Goal: Task Accomplishment & Management: Use online tool/utility

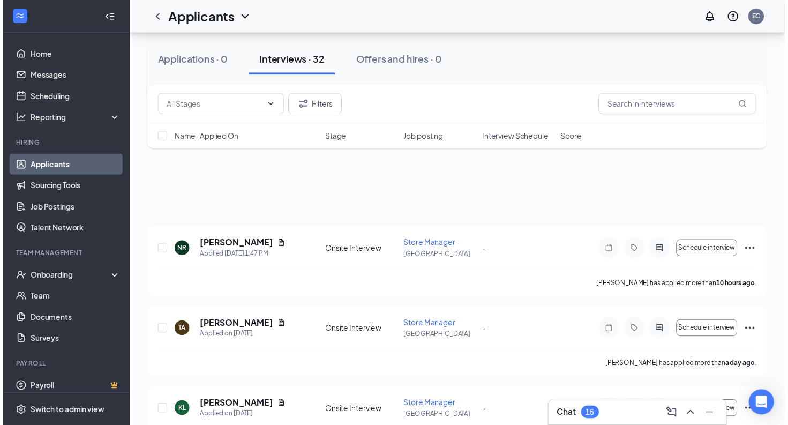
scroll to position [1714, 0]
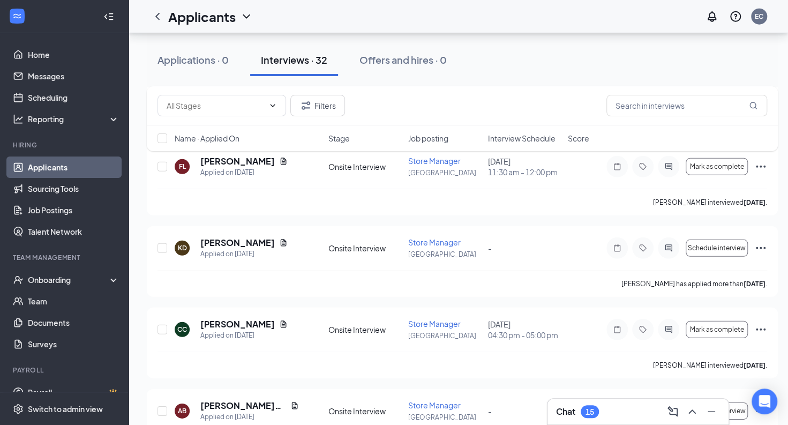
click at [247, 16] on icon "ChevronDown" at bounding box center [246, 16] width 13 height 13
click at [325, 24] on div "Applicants EC" at bounding box center [458, 16] width 659 height 33
click at [281, 239] on icon "Document" at bounding box center [284, 242] width 6 height 7
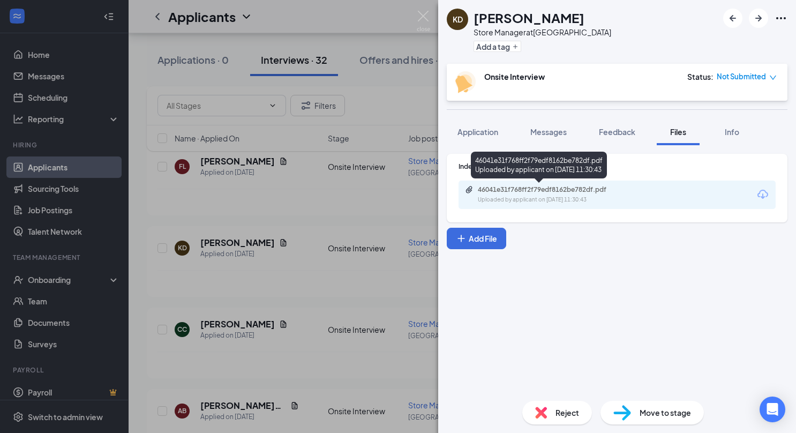
click at [541, 200] on div "Uploaded by applicant on [DATE] 11:30:43" at bounding box center [558, 200] width 161 height 9
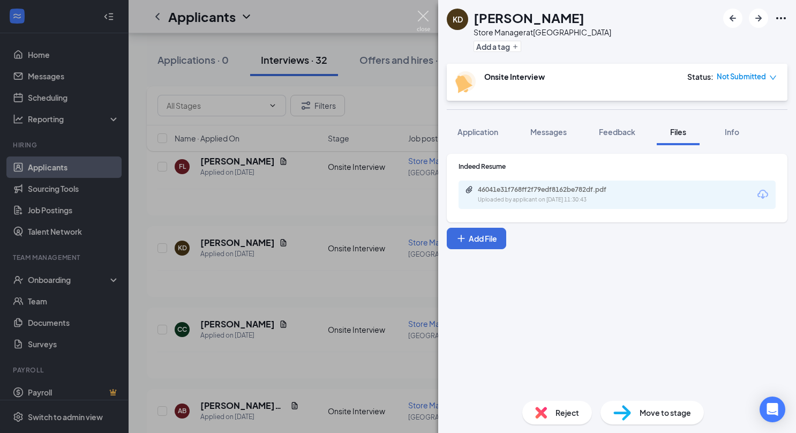
click at [421, 18] on img at bounding box center [423, 21] width 13 height 21
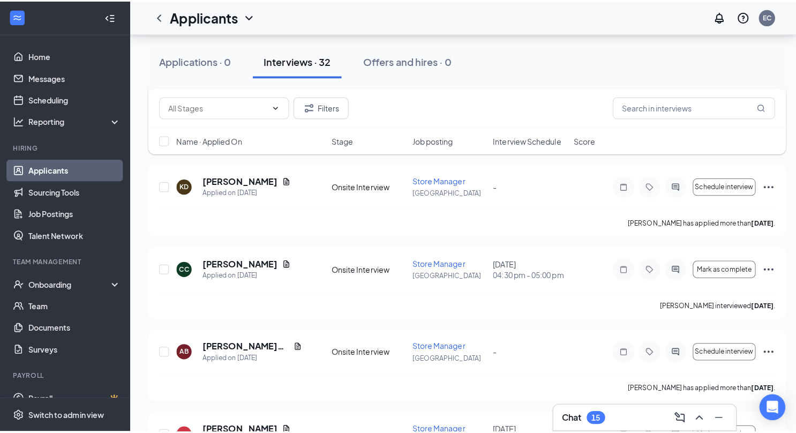
scroll to position [1800, 0]
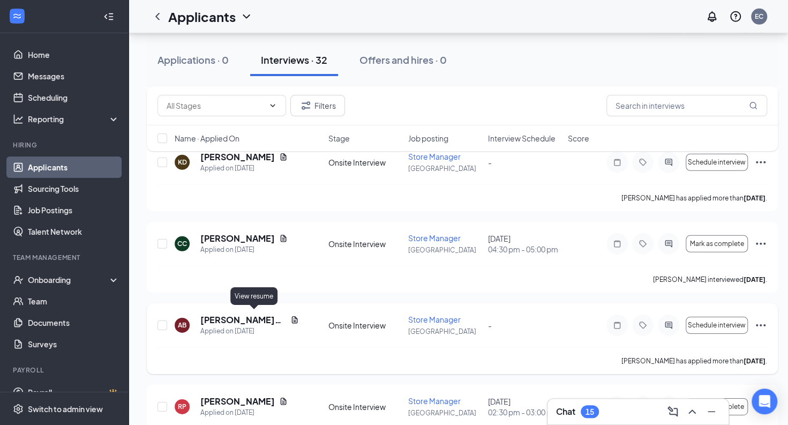
click at [290, 316] on icon "Document" at bounding box center [294, 320] width 9 height 9
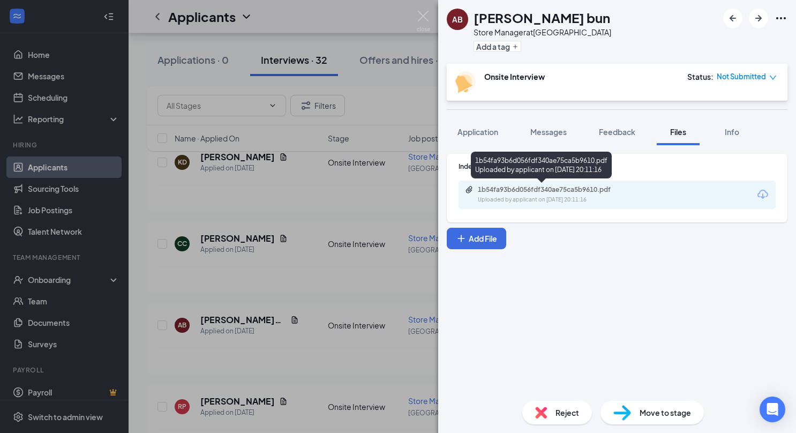
click at [536, 191] on div "1b54fa93b6d056fdf340ae75ca5b9610.pdf" at bounding box center [553, 189] width 150 height 9
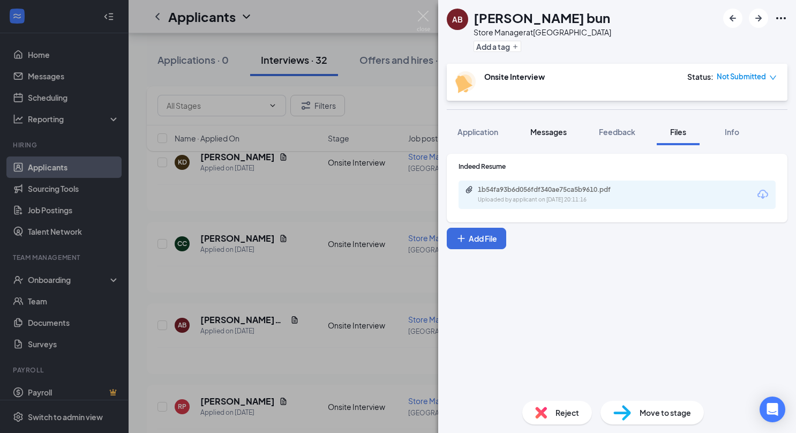
click at [543, 136] on div "Messages" at bounding box center [548, 131] width 36 height 11
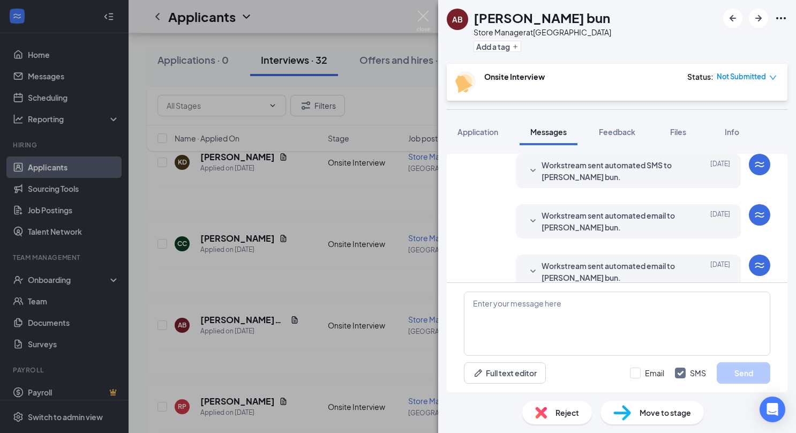
scroll to position [103, 0]
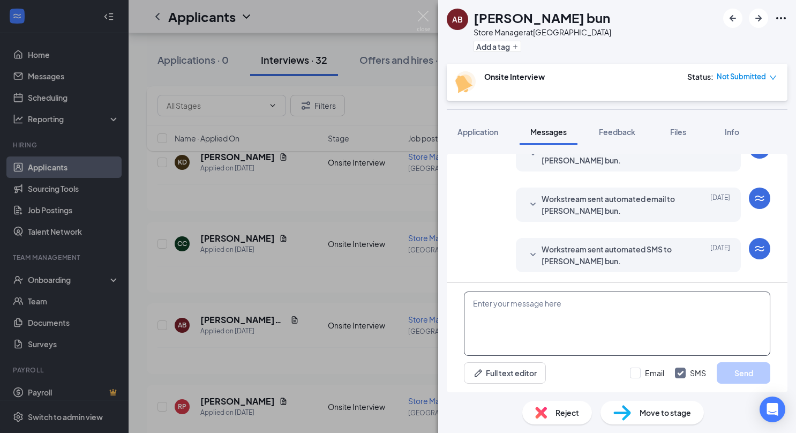
click at [581, 325] on textarea at bounding box center [617, 323] width 306 height 64
paste textarea "Hello , I was reviewing applications and came across your application and thoug…"
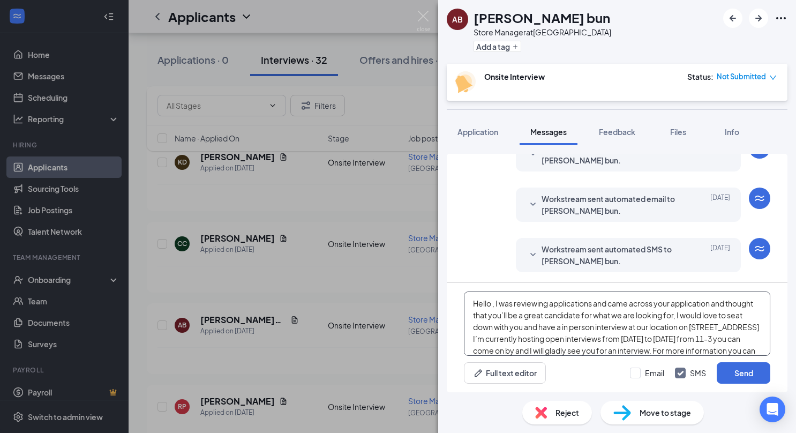
scroll to position [23, 0]
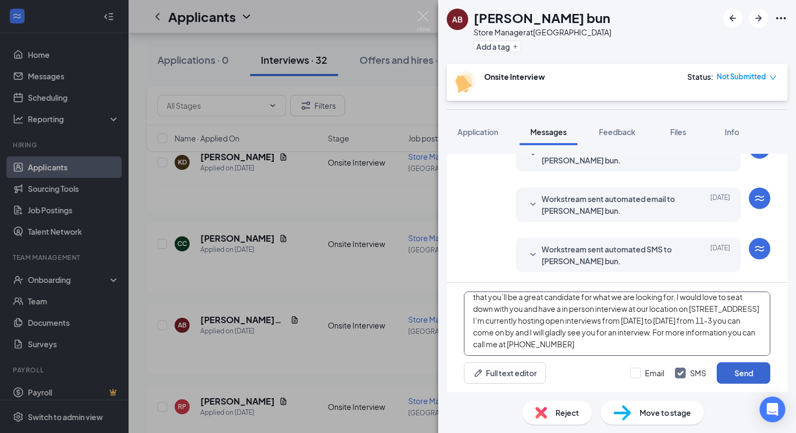
type textarea "Hello , I was reviewing applications and came across your application and thoug…"
click at [746, 371] on button "Send" at bounding box center [744, 372] width 54 height 21
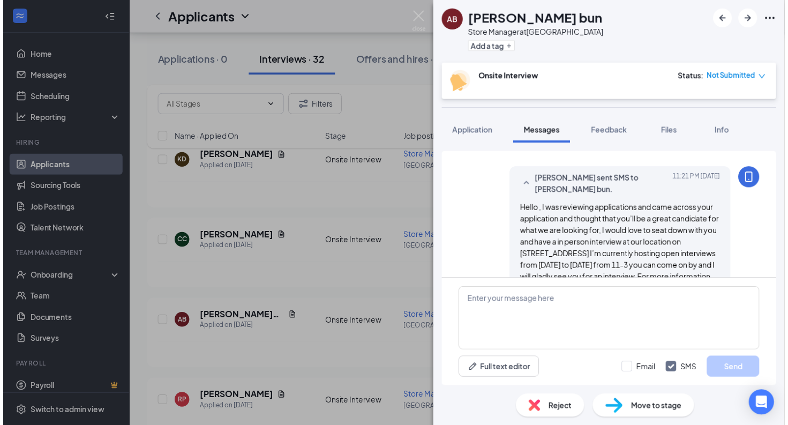
scroll to position [254, 0]
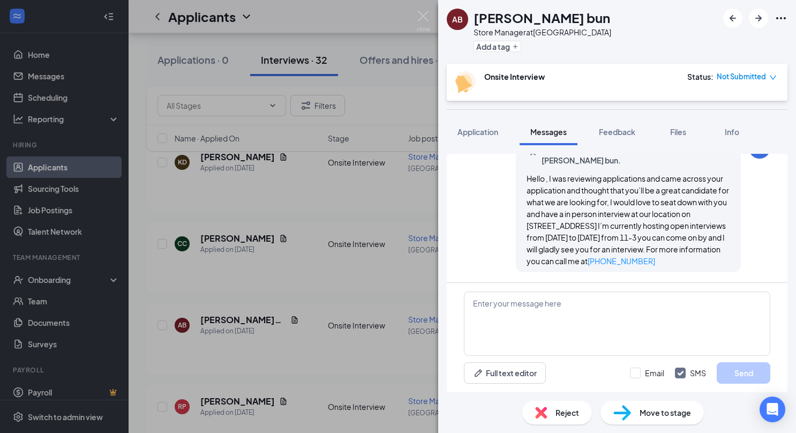
click at [379, 287] on div "[PERSON_NAME] bun Store Manager at [GEOGRAPHIC_DATA] Add a tag Onsite Interview…" at bounding box center [398, 216] width 796 height 433
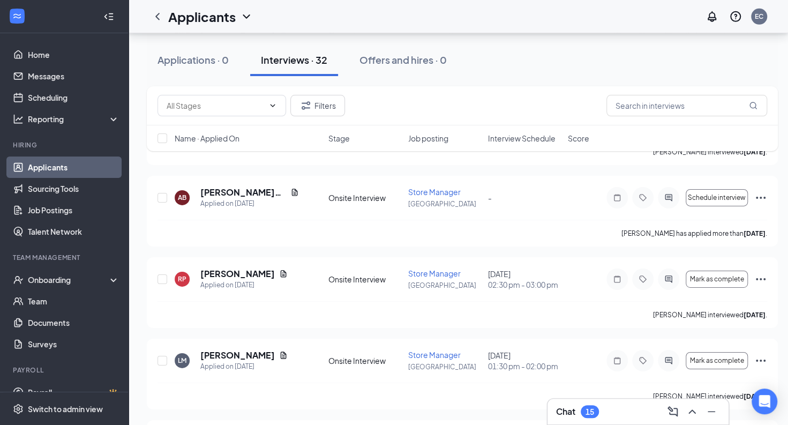
scroll to position [1929, 0]
click at [279, 268] on icon "Document" at bounding box center [283, 272] width 9 height 9
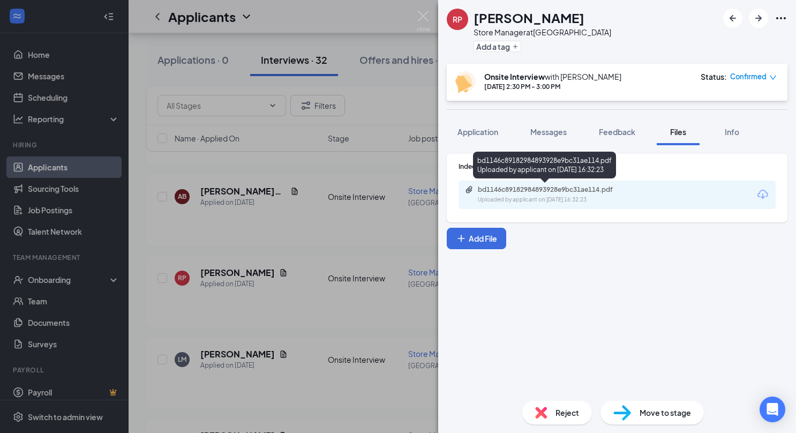
click at [581, 199] on div "Uploaded by applicant on [DATE] 16:32:23" at bounding box center [558, 200] width 161 height 9
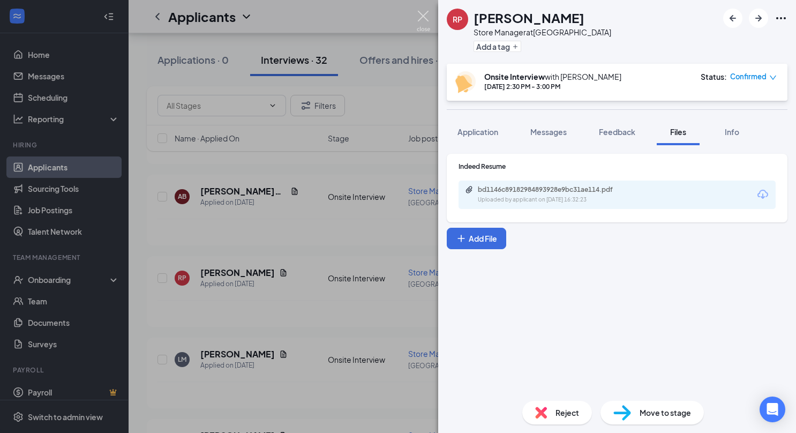
click at [421, 12] on img at bounding box center [423, 21] width 13 height 21
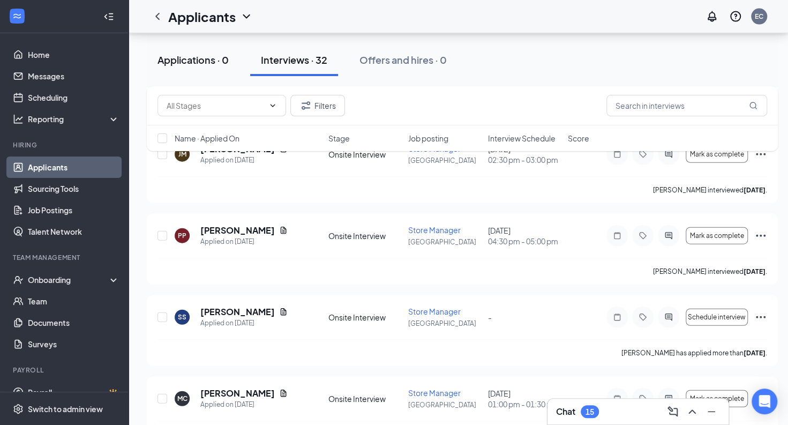
scroll to position [1393, 0]
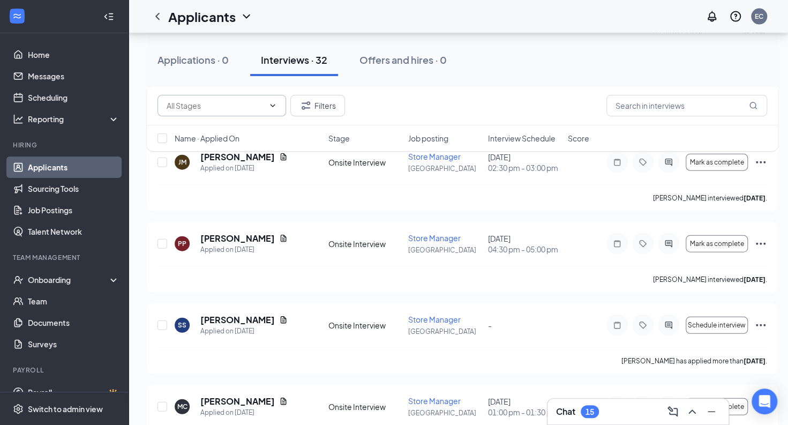
click at [245, 107] on input "text" at bounding box center [216, 106] width 98 height 12
click at [249, 108] on input "text" at bounding box center [216, 106] width 98 height 12
click at [238, 14] on div "Applicants" at bounding box center [210, 17] width 85 height 18
click at [229, 52] on link "Applicants" at bounding box center [233, 46] width 116 height 11
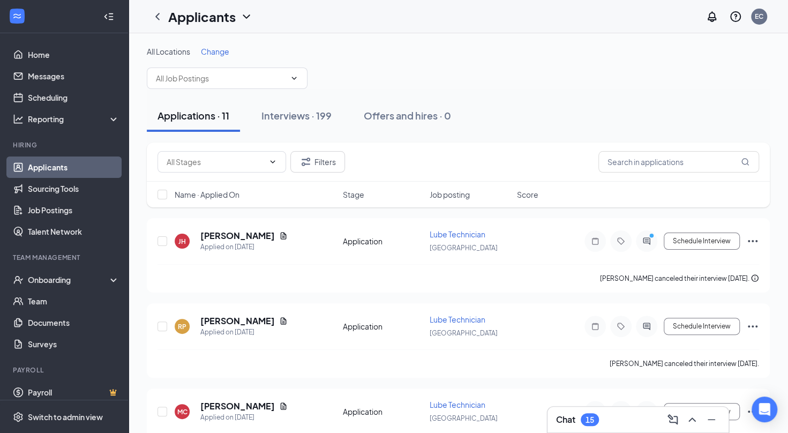
click at [229, 18] on h1 "Applicants" at bounding box center [202, 17] width 68 height 18
click at [283, 80] on input "text" at bounding box center [221, 78] width 130 height 12
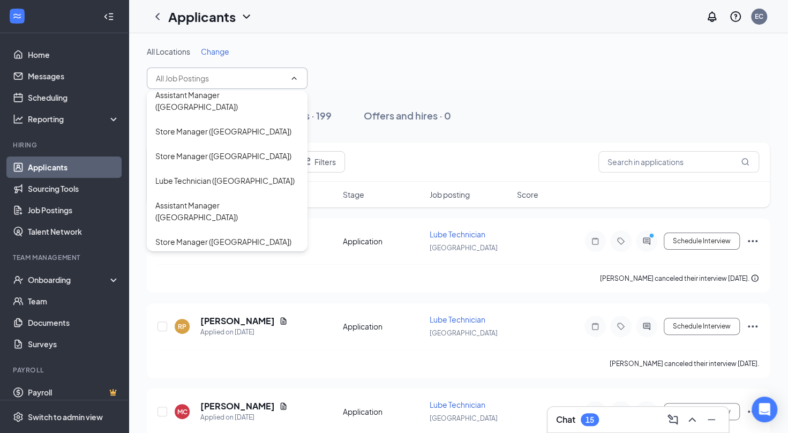
scroll to position [80, 0]
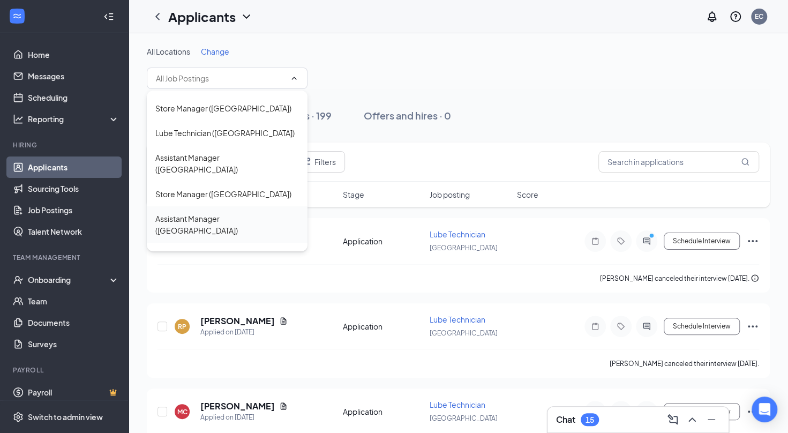
click at [267, 213] on div "Assistant Manager ([GEOGRAPHIC_DATA])" at bounding box center [227, 225] width 144 height 24
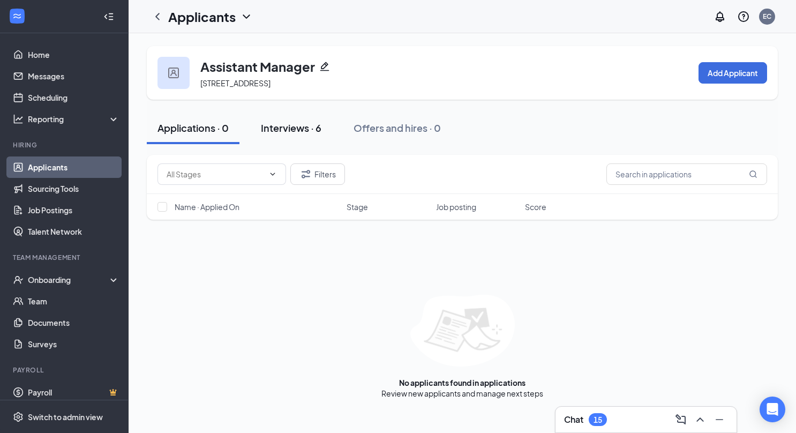
click at [291, 127] on div "Interviews · 6" at bounding box center [291, 127] width 61 height 13
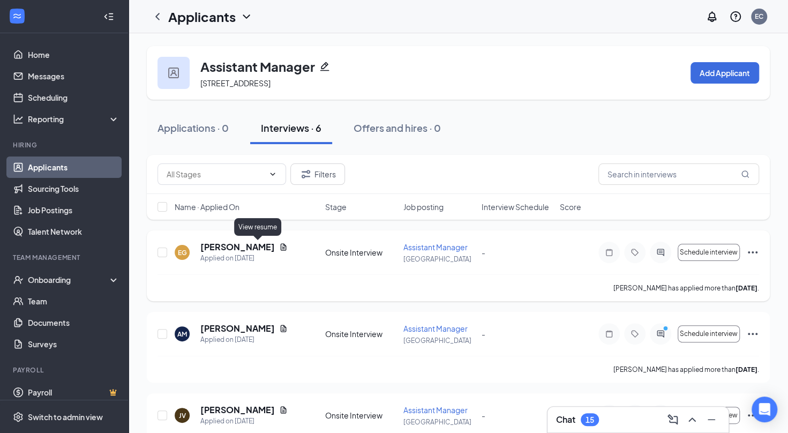
click at [279, 246] on icon "Document" at bounding box center [283, 247] width 9 height 9
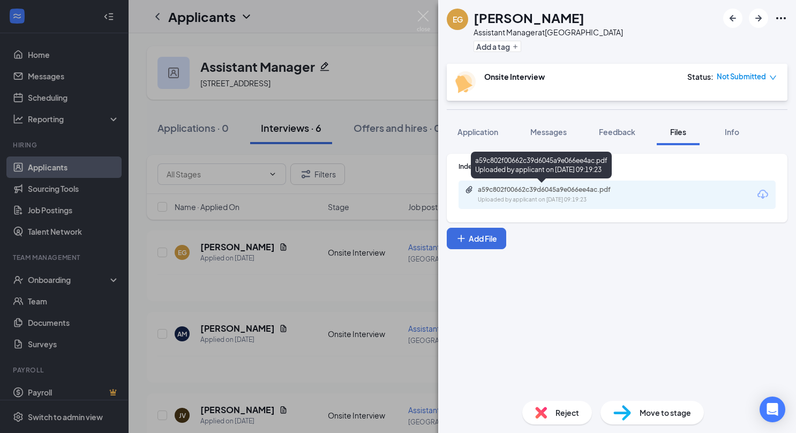
click at [576, 197] on div "Uploaded by applicant on [DATE] 09:19:23" at bounding box center [558, 200] width 161 height 9
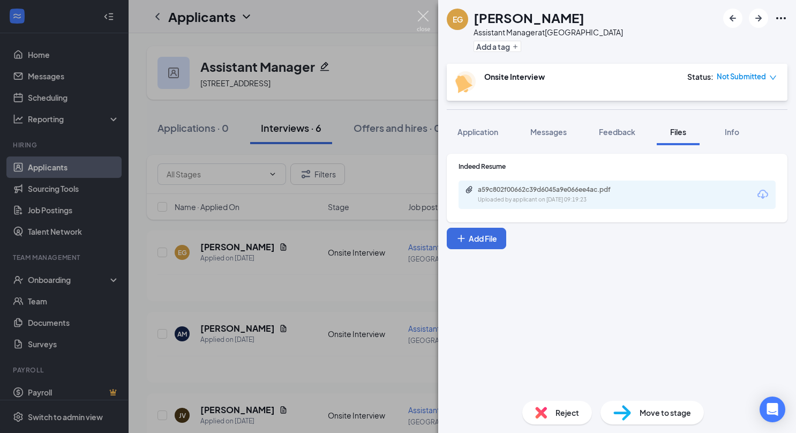
click at [421, 18] on img at bounding box center [423, 21] width 13 height 21
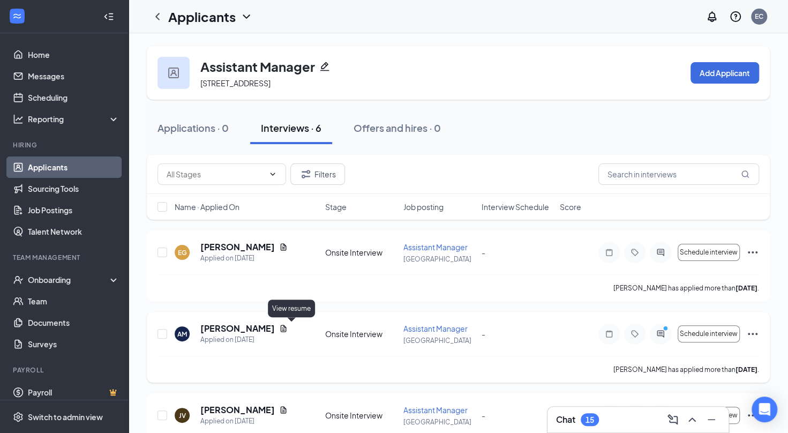
click at [287, 329] on icon "Document" at bounding box center [284, 328] width 6 height 7
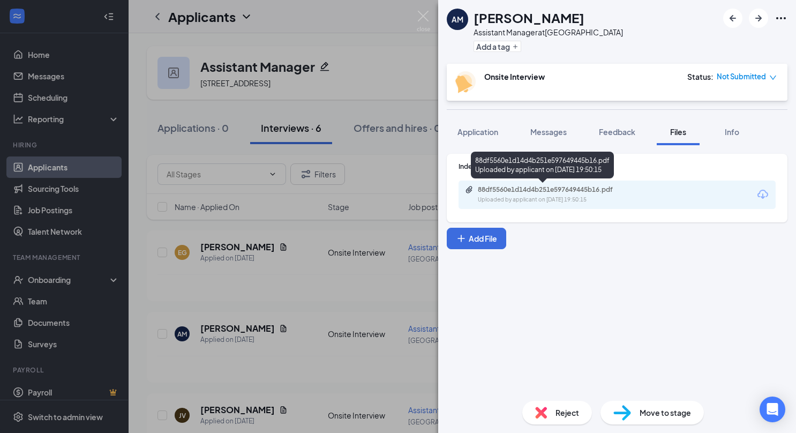
click at [508, 189] on div "88df5560e1d14d4b251e597649445b16.pdf" at bounding box center [553, 189] width 150 height 9
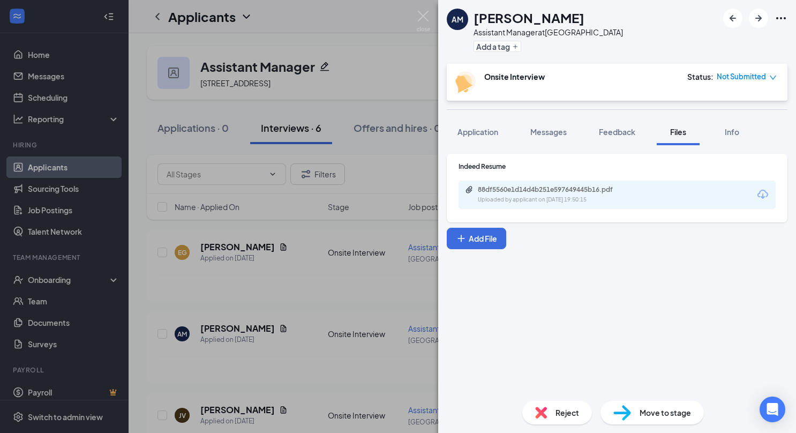
click at [235, 32] on div "AM [PERSON_NAME] Assistant Manager at [GEOGRAPHIC_DATA] Add a tag Onsite Interv…" at bounding box center [398, 216] width 796 height 433
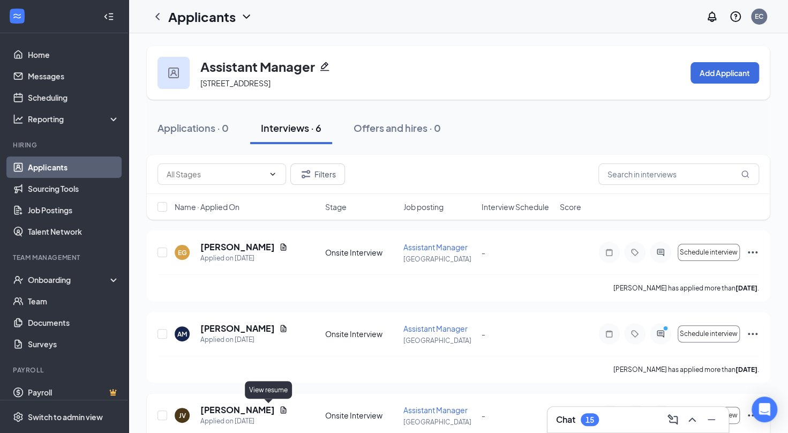
click at [279, 408] on icon "Document" at bounding box center [283, 410] width 9 height 9
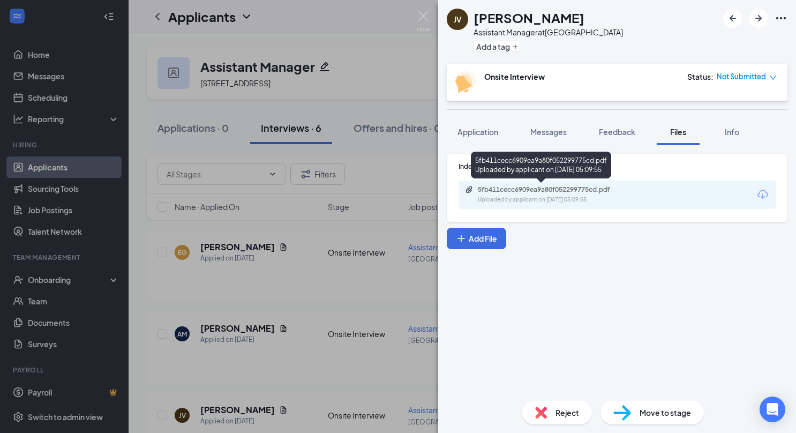
click at [548, 196] on div "Uploaded by applicant on [DATE] 05:09:55" at bounding box center [558, 200] width 161 height 9
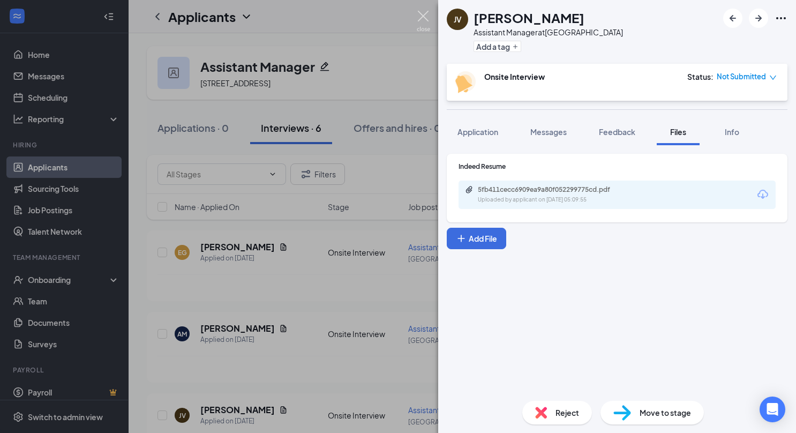
click at [418, 18] on img at bounding box center [423, 21] width 13 height 21
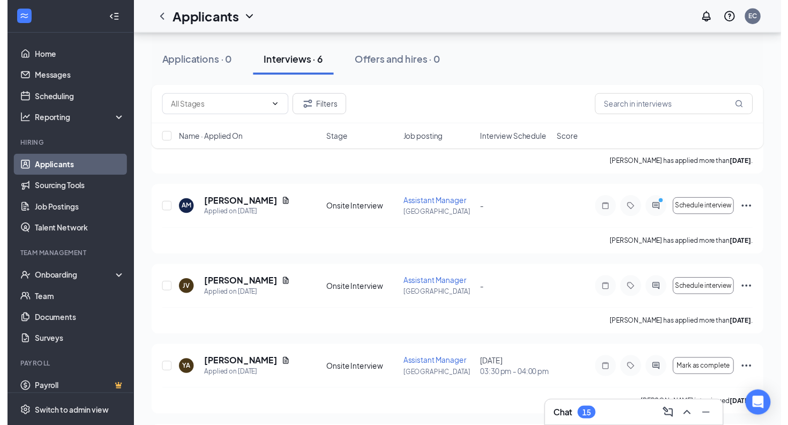
scroll to position [227, 0]
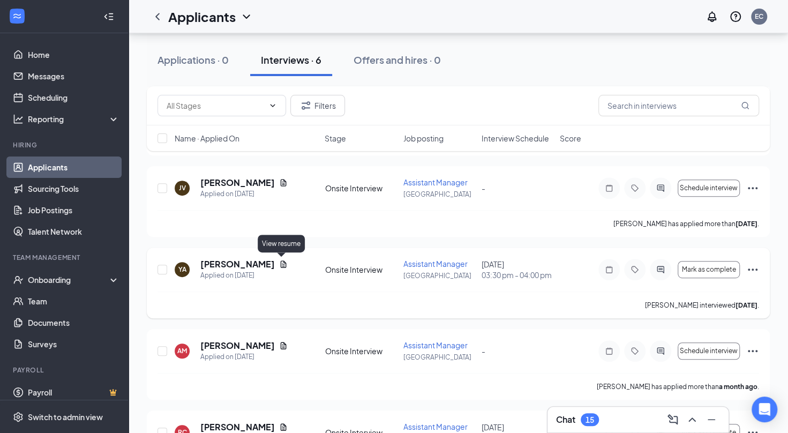
click at [281, 264] on icon "Document" at bounding box center [284, 263] width 6 height 7
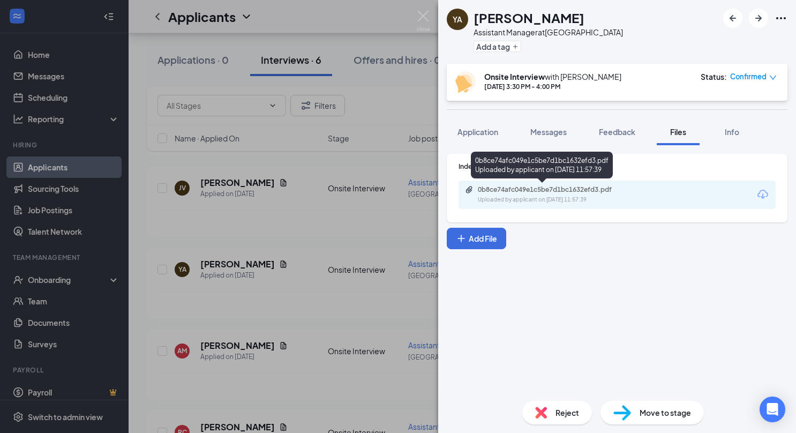
click at [564, 195] on div "0b8ce74afc049e1c5be7d1bc1632efd3.pdf Uploaded by applicant on [DATE] 11:57:39" at bounding box center [552, 194] width 174 height 19
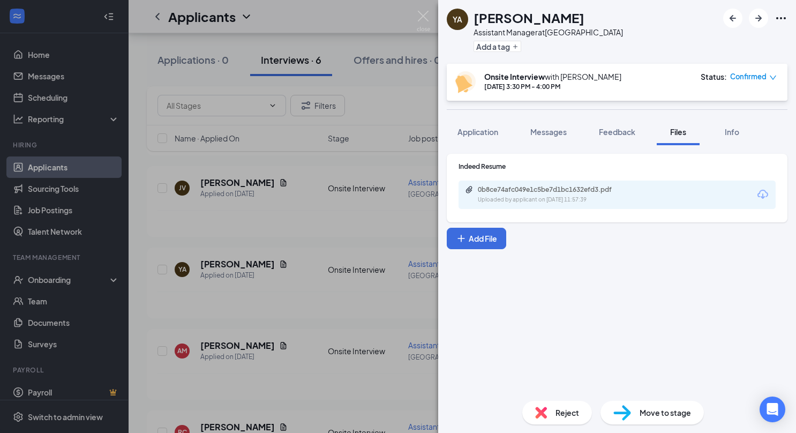
click at [248, 49] on div "YA [PERSON_NAME] Assistant Manager at [GEOGRAPHIC_DATA] Add a tag Onsite Interv…" at bounding box center [398, 216] width 796 height 433
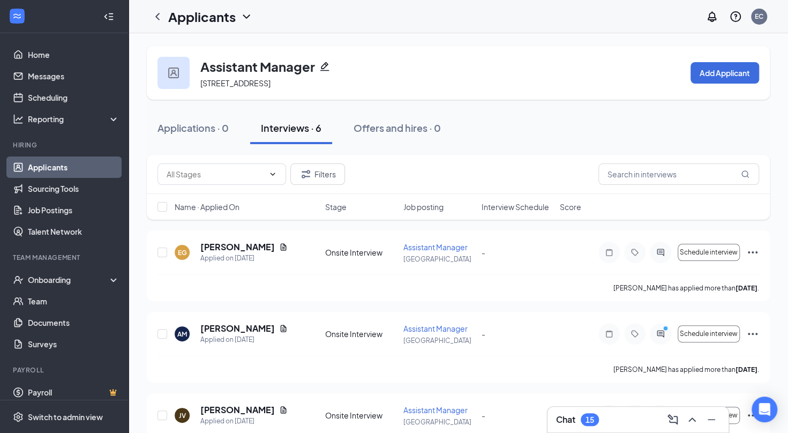
click at [245, 11] on icon "ChevronDown" at bounding box center [246, 16] width 13 height 13
click at [243, 15] on icon "ChevronDown" at bounding box center [246, 16] width 7 height 4
click at [159, 19] on icon "ChevronLeft" at bounding box center [157, 16] width 4 height 7
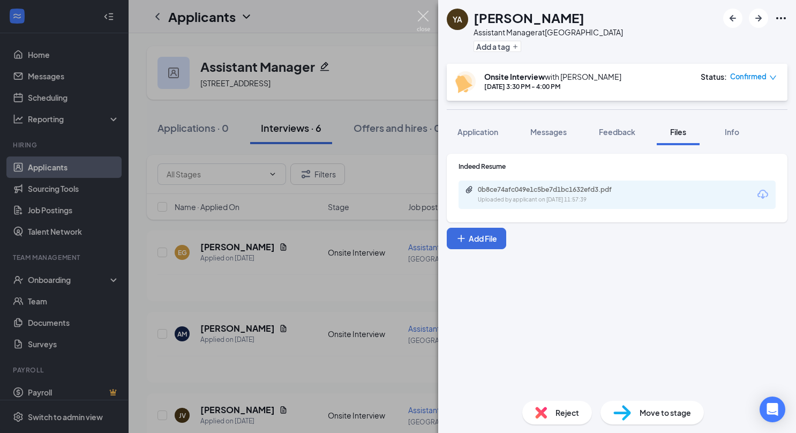
click at [420, 17] on img at bounding box center [423, 21] width 13 height 21
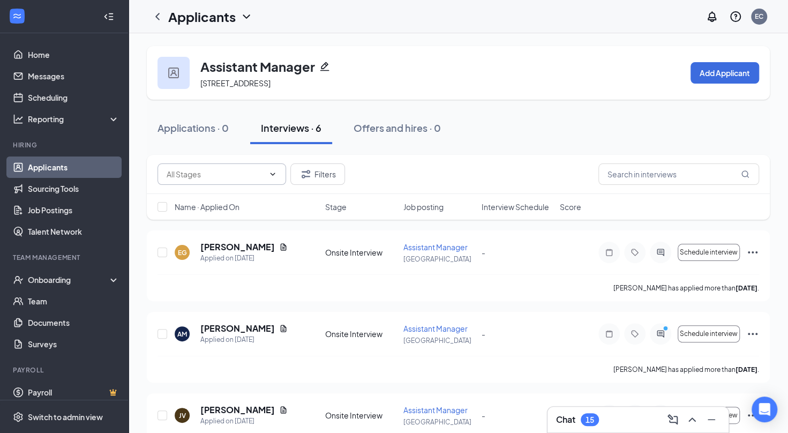
click at [208, 177] on input "text" at bounding box center [216, 174] width 98 height 12
click at [246, 14] on icon "ChevronDown" at bounding box center [246, 16] width 13 height 13
click at [190, 49] on link "Applicants" at bounding box center [233, 46] width 116 height 11
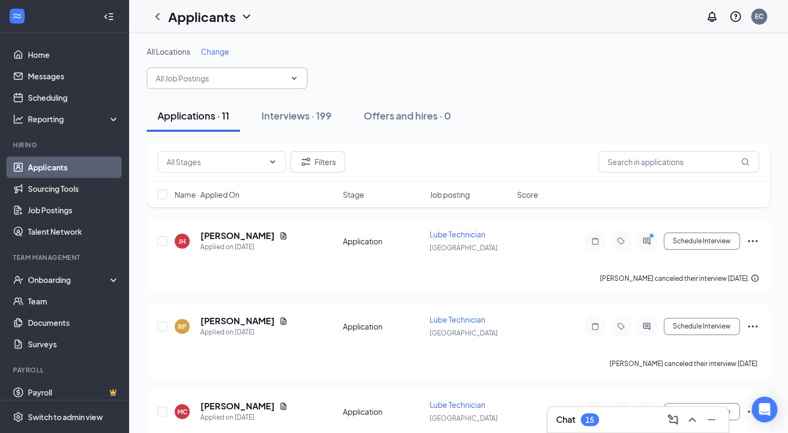
click at [207, 81] on input "text" at bounding box center [221, 78] width 130 height 12
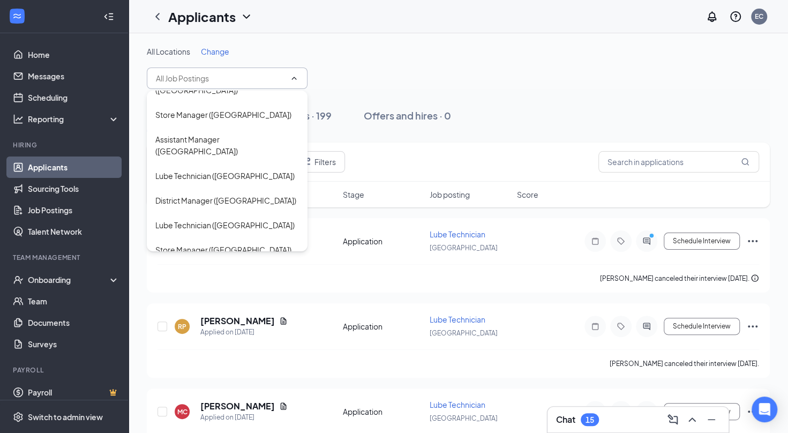
scroll to position [69, 0]
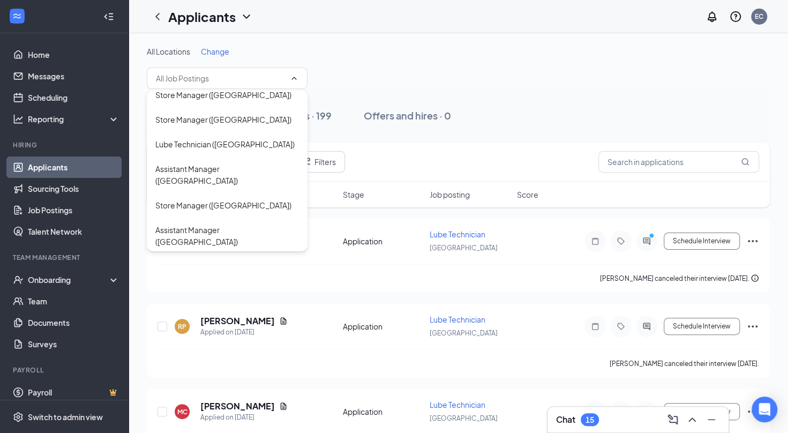
click at [252, 260] on div "Lube Technician ([GEOGRAPHIC_DATA])" at bounding box center [224, 266] width 139 height 12
